Goal: Find specific page/section: Find specific page/section

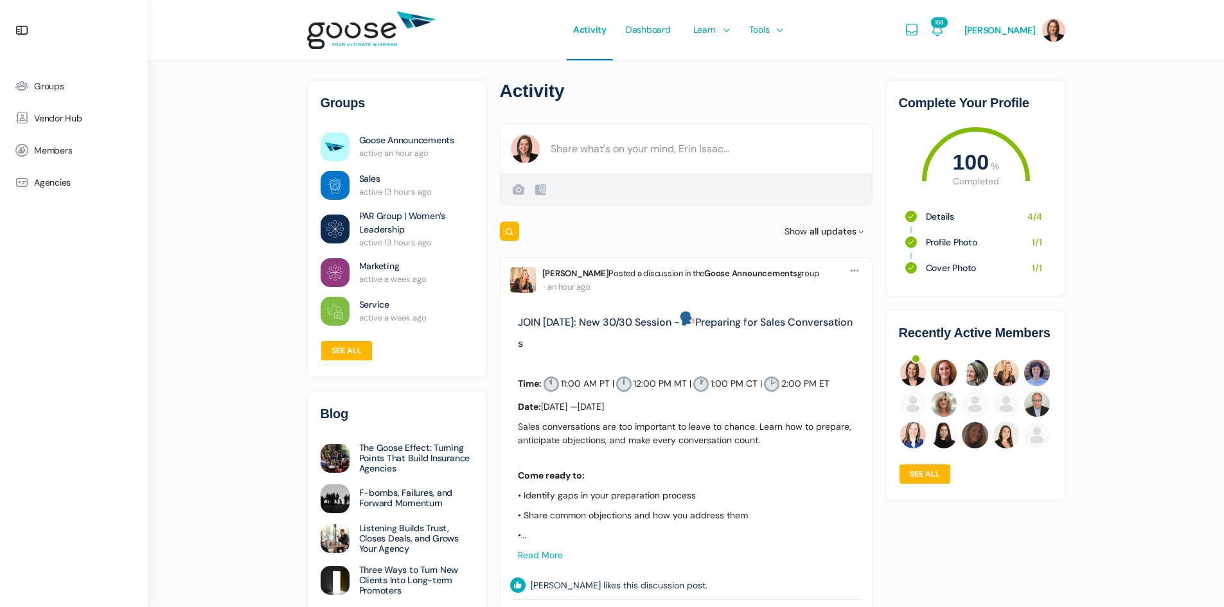
click at [333, 231] on e-page-transition at bounding box center [612, 303] width 1224 height 607
click at [406, 216] on e-page-transition at bounding box center [612, 303] width 1224 height 607
click at [389, 225] on link "PAR Group | Women’s Leadership" at bounding box center [416, 222] width 114 height 27
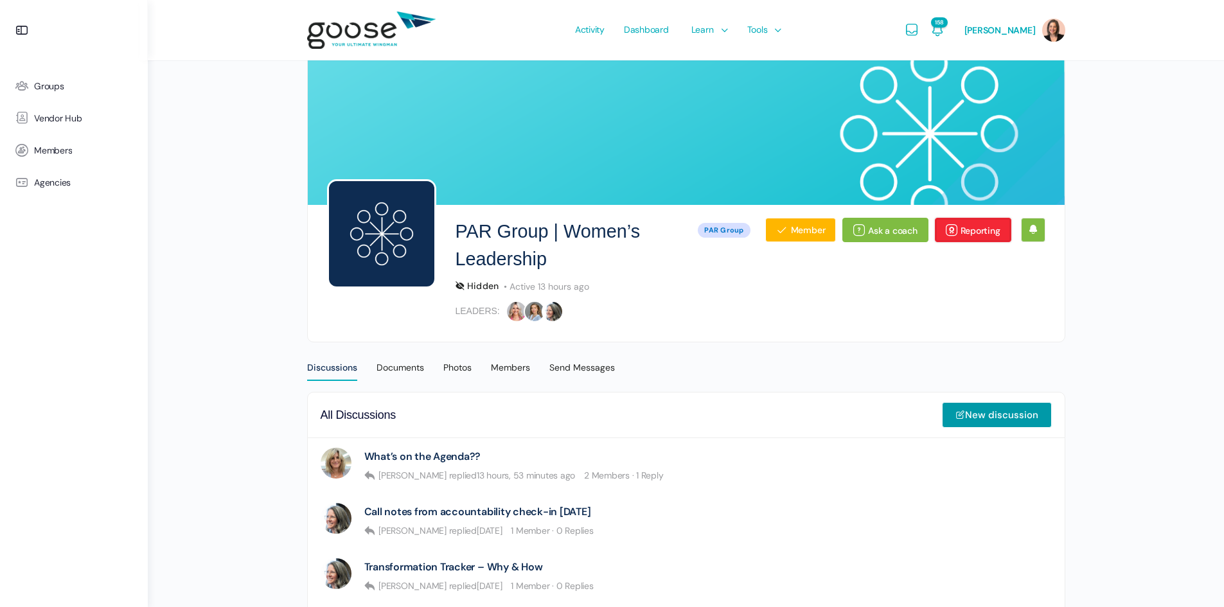
click at [969, 228] on link "Reporting" at bounding box center [973, 230] width 76 height 24
click at [950, 225] on link "Reporting" at bounding box center [973, 230] width 76 height 24
